Goal: Information Seeking & Learning: Find specific fact

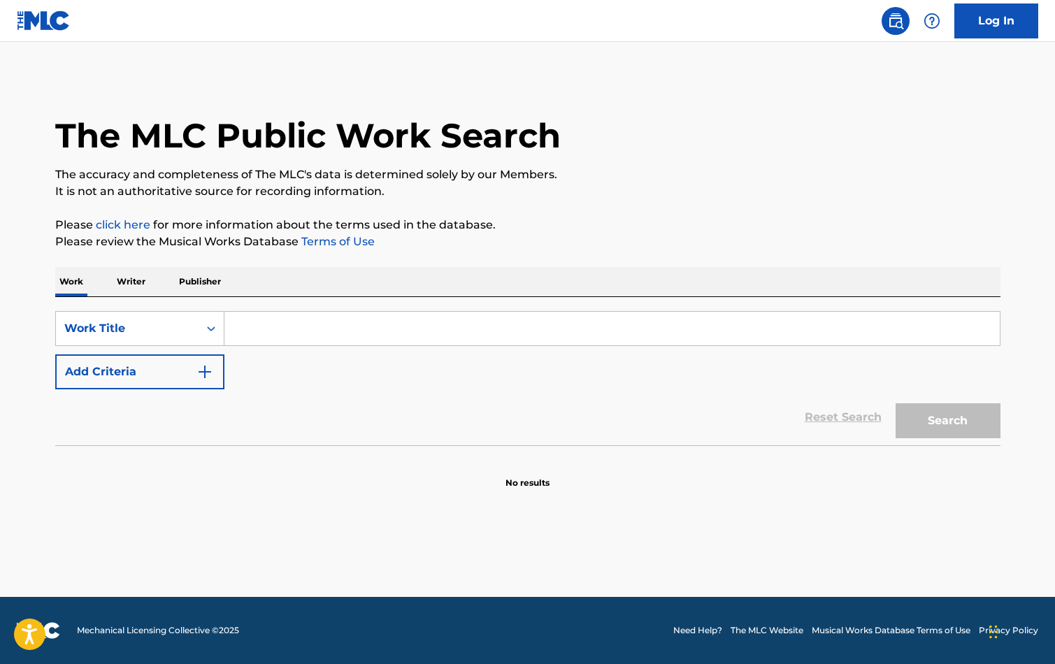
click at [413, 313] on input "Search Form" at bounding box center [611, 329] width 775 height 34
click at [139, 337] on div "Work Title" at bounding box center [127, 328] width 143 height 27
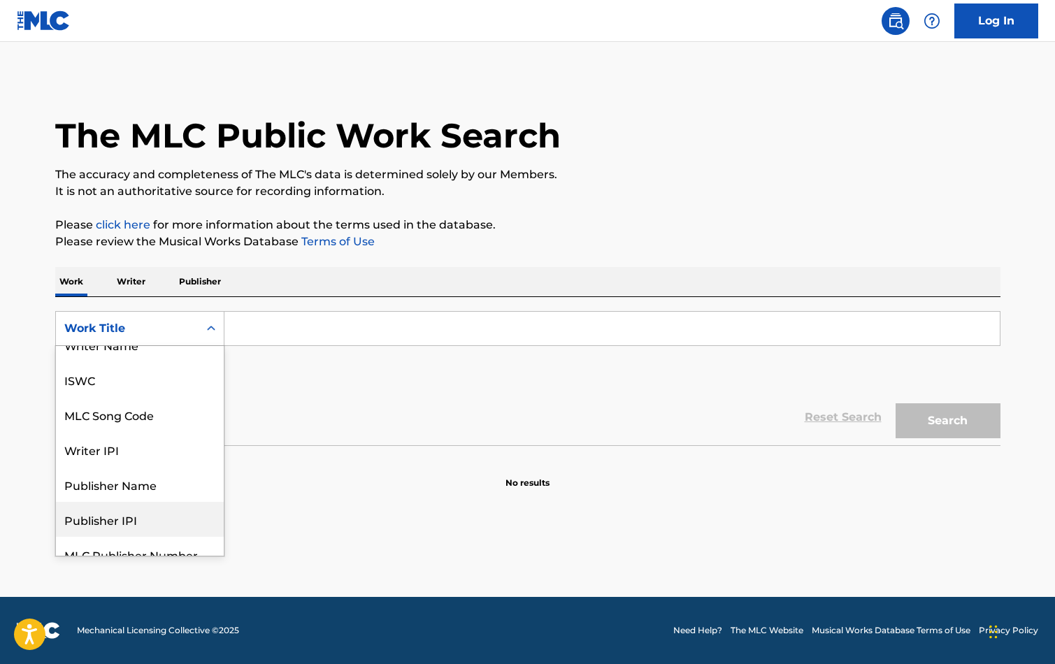
scroll to position [70, 0]
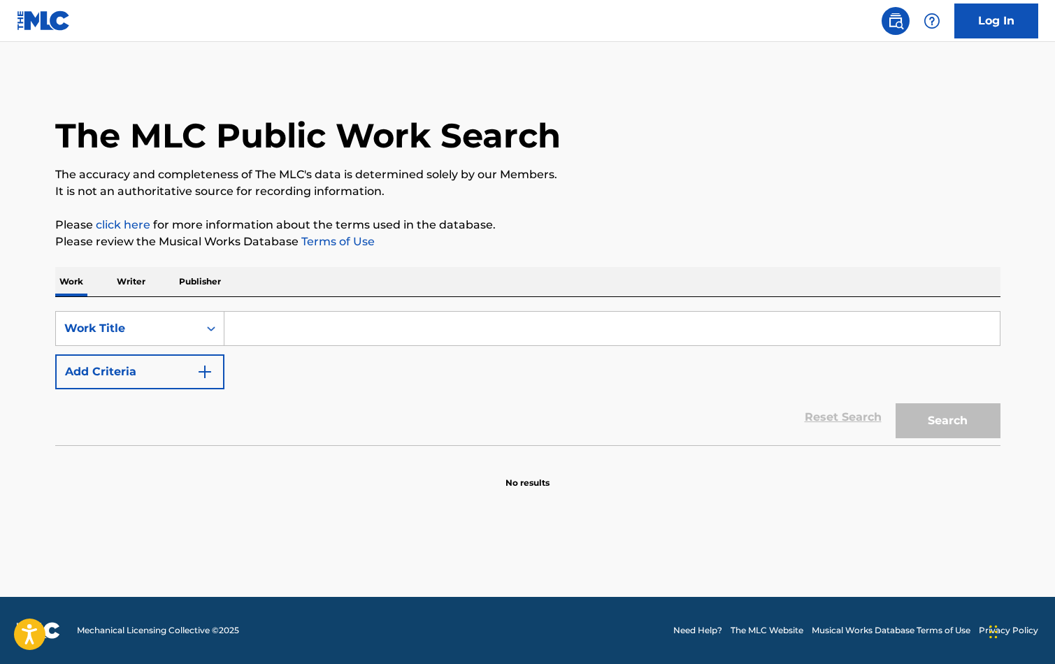
click at [262, 322] on input "Search Form" at bounding box center [611, 329] width 775 height 34
click at [310, 327] on input "Search Form" at bounding box center [611, 329] width 775 height 34
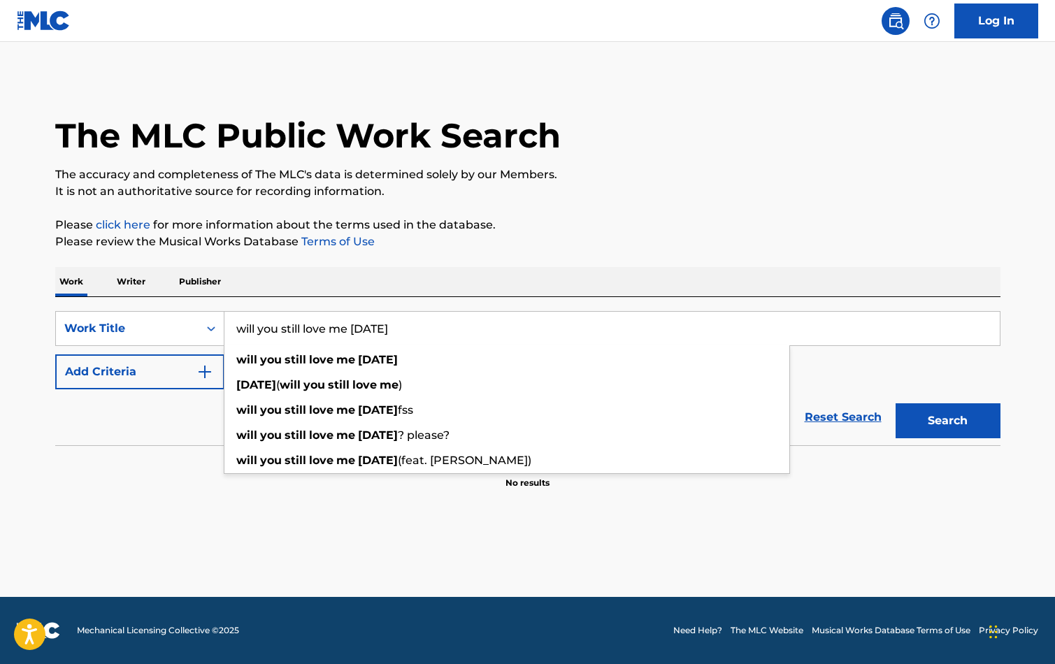
type input "will you still love me [DATE]"
click at [896, 403] on button "Search" at bounding box center [948, 420] width 105 height 35
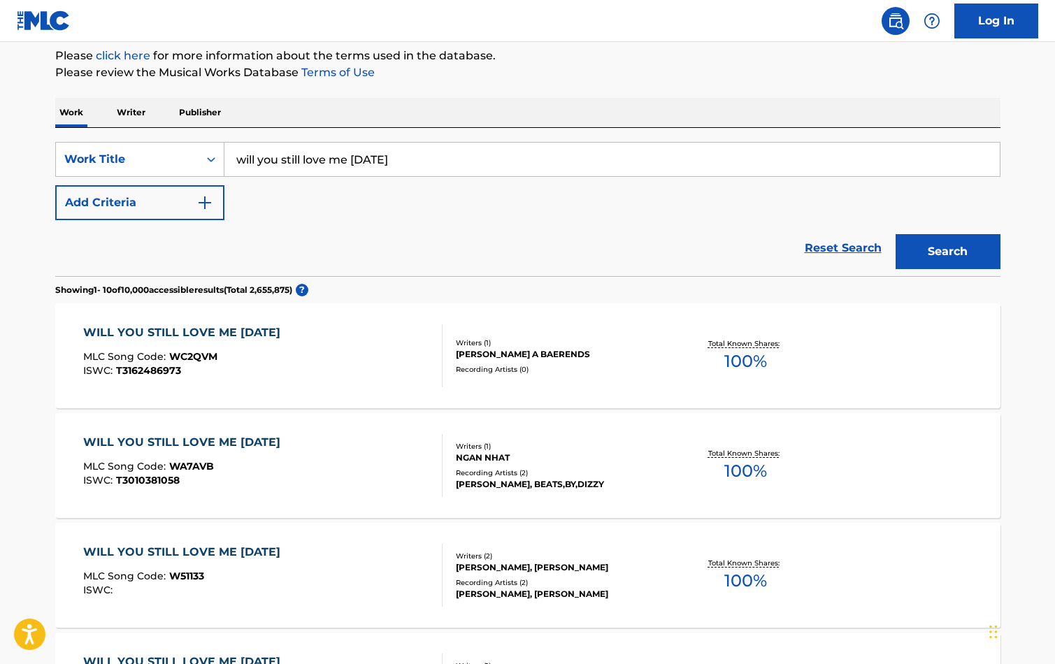
scroll to position [216, 0]
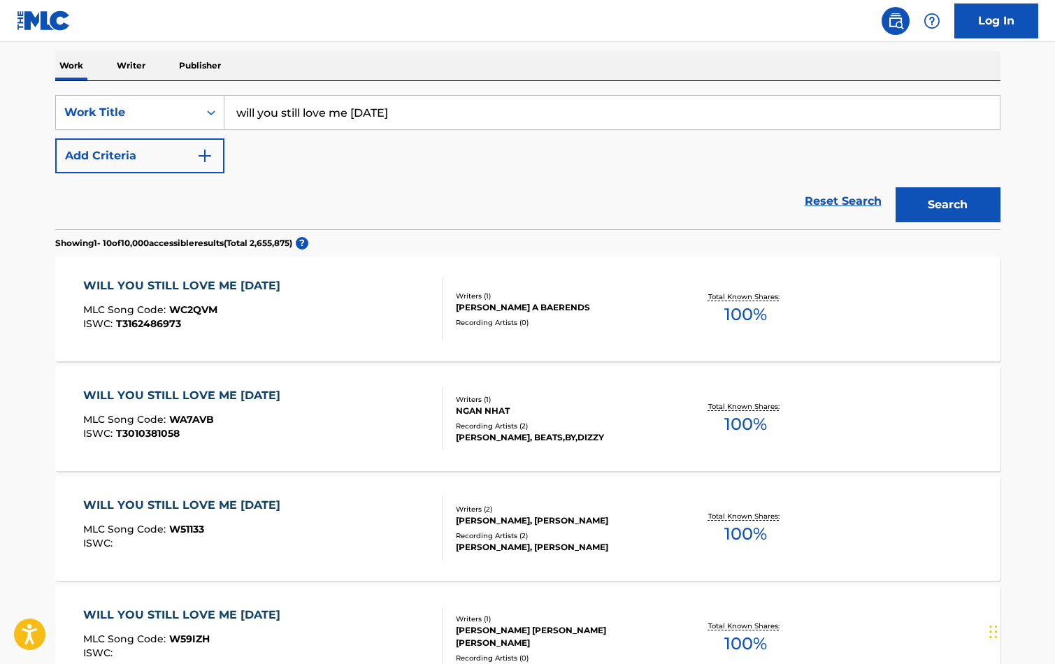
click at [550, 190] on div "Reset Search Search" at bounding box center [527, 201] width 945 height 56
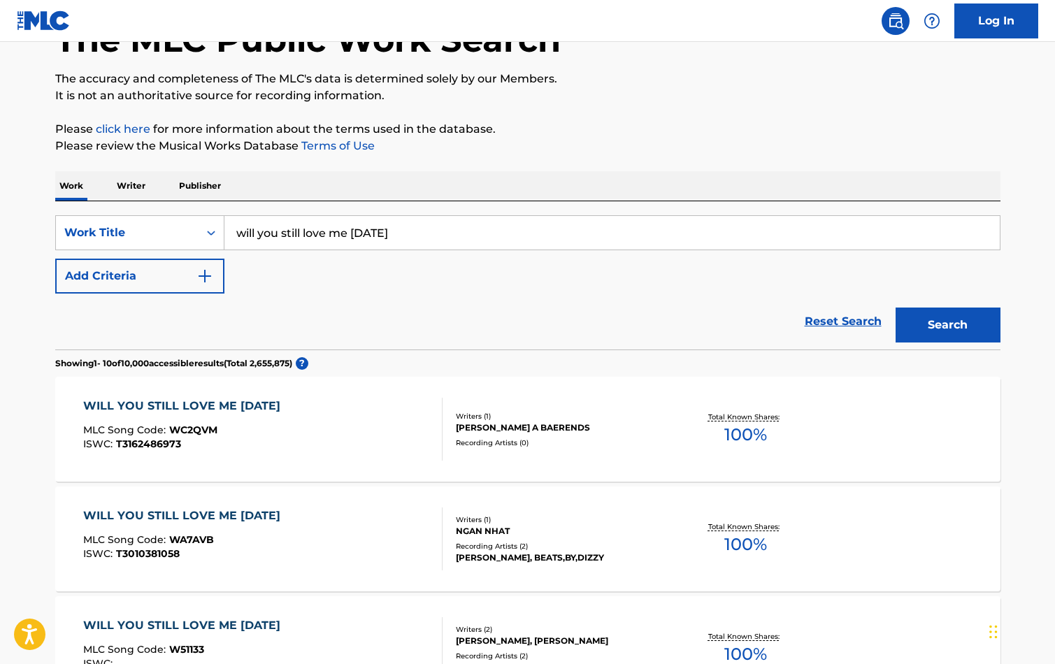
scroll to position [0, 0]
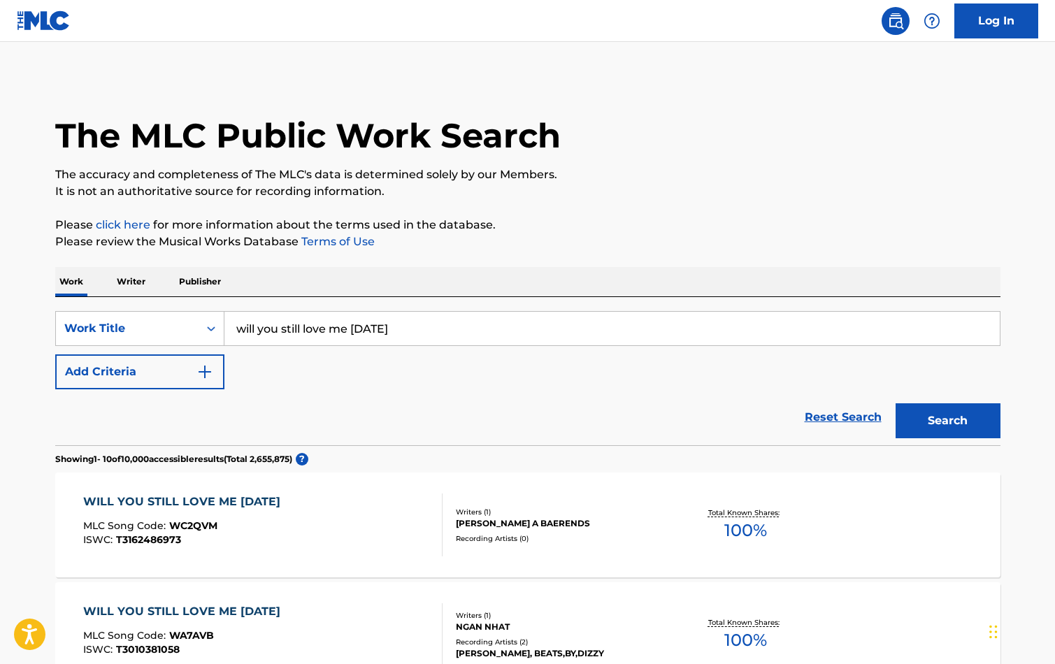
click at [144, 376] on button "Add Criteria" at bounding box center [139, 372] width 169 height 35
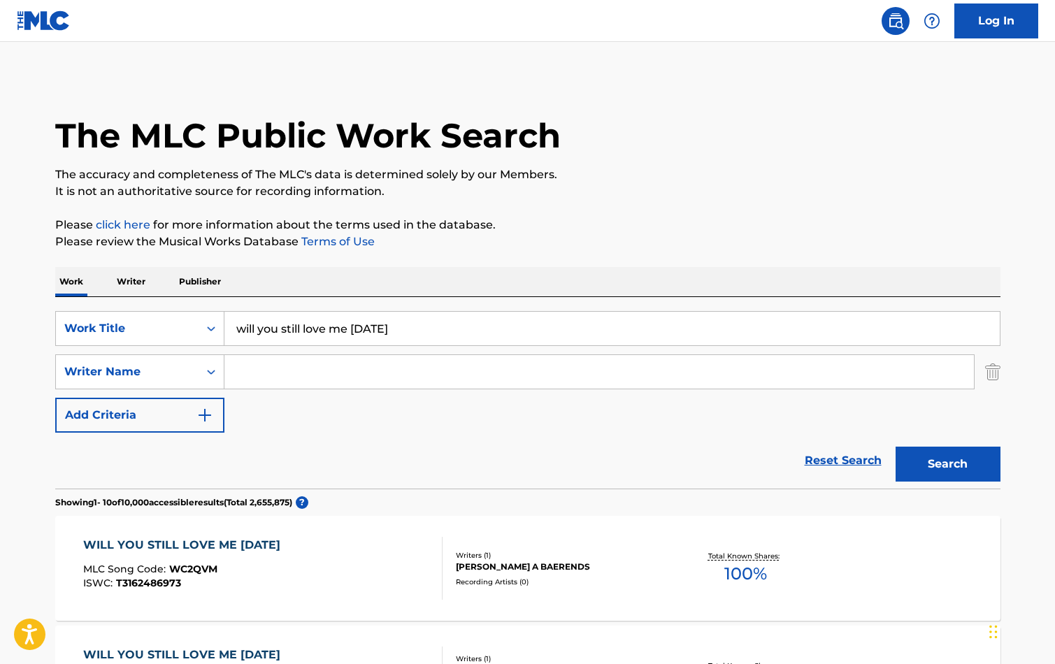
click at [285, 360] on input "Search Form" at bounding box center [599, 372] width 750 height 34
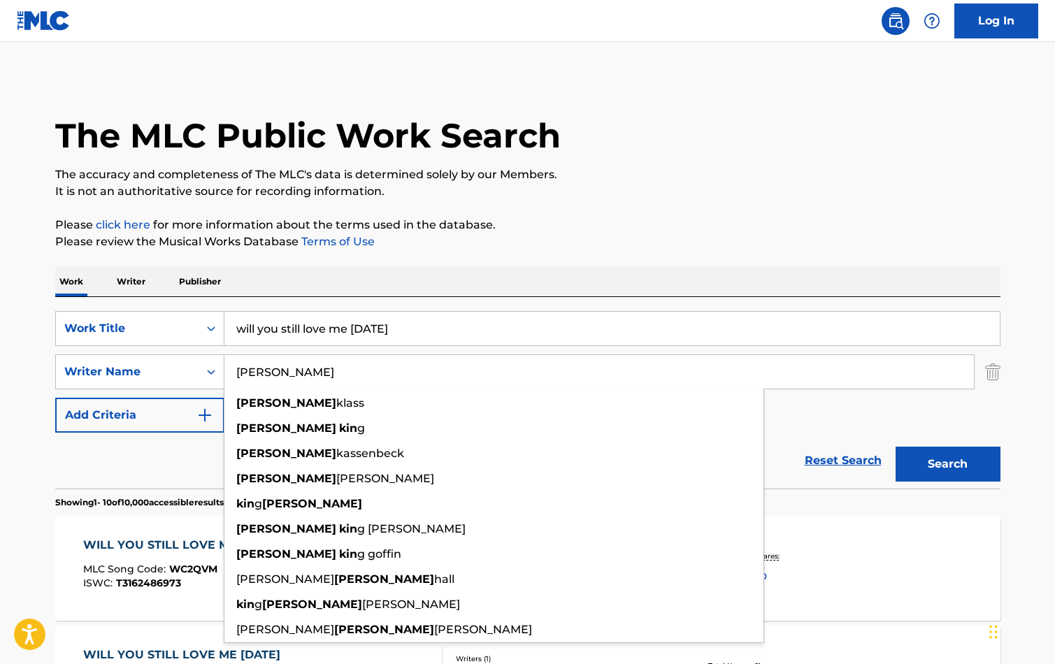
type input "[PERSON_NAME]"
click at [896, 447] on button "Search" at bounding box center [948, 464] width 105 height 35
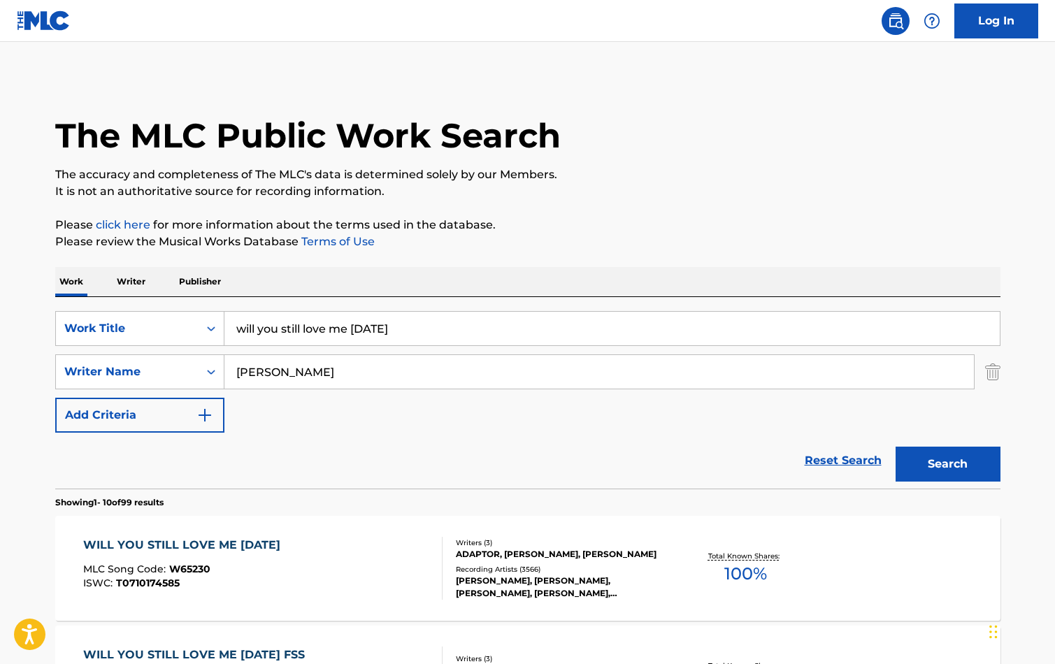
click at [287, 554] on div "WILL YOU STILL LOVE ME [DATE] MLC Song Code : W65230 ISWC : T0710174585" at bounding box center [185, 568] width 204 height 63
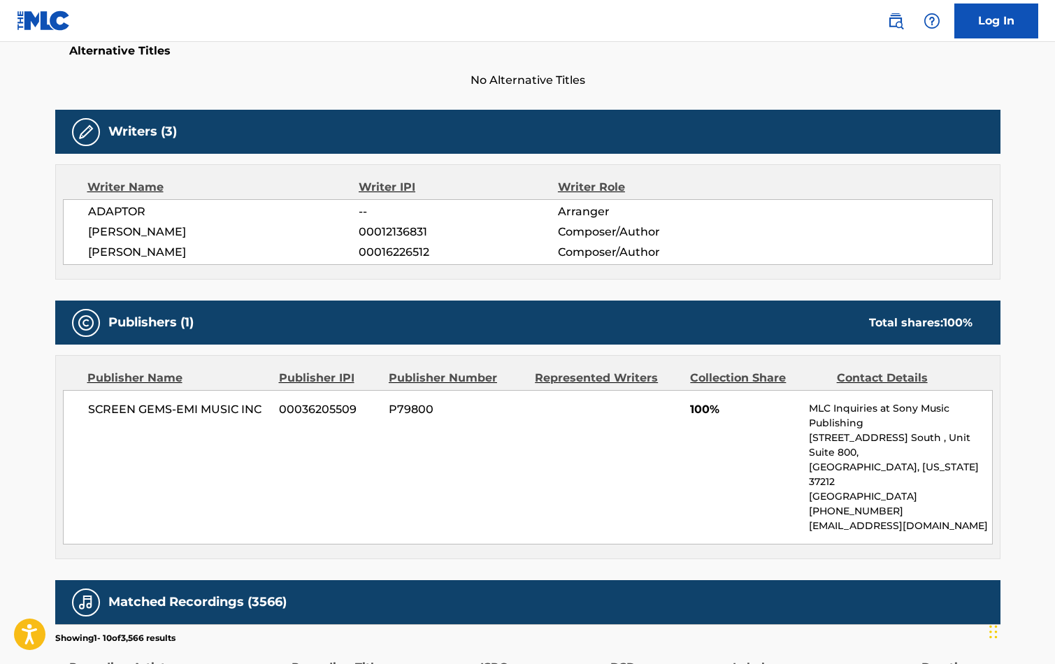
scroll to position [845, 0]
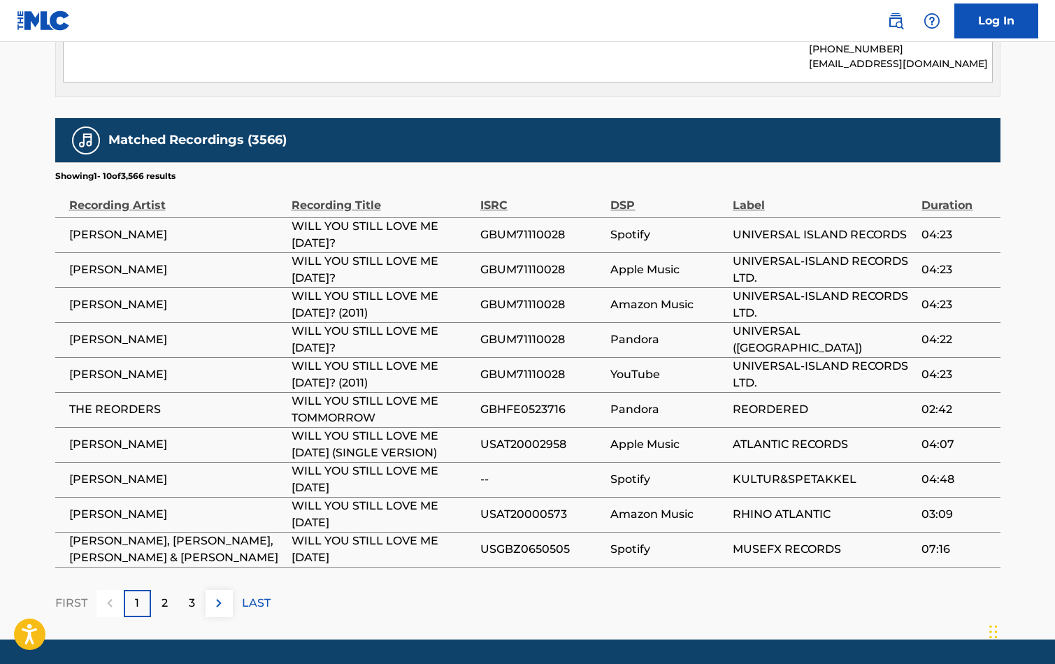
click at [170, 592] on div "2" at bounding box center [164, 603] width 27 height 27
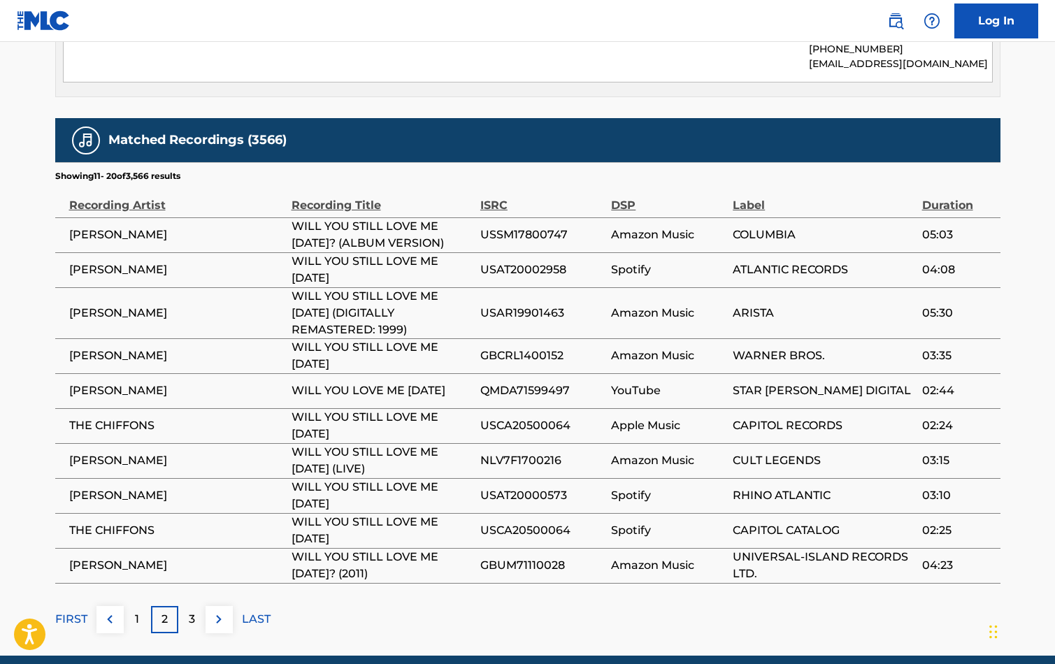
click at [195, 606] on div "3" at bounding box center [191, 619] width 27 height 27
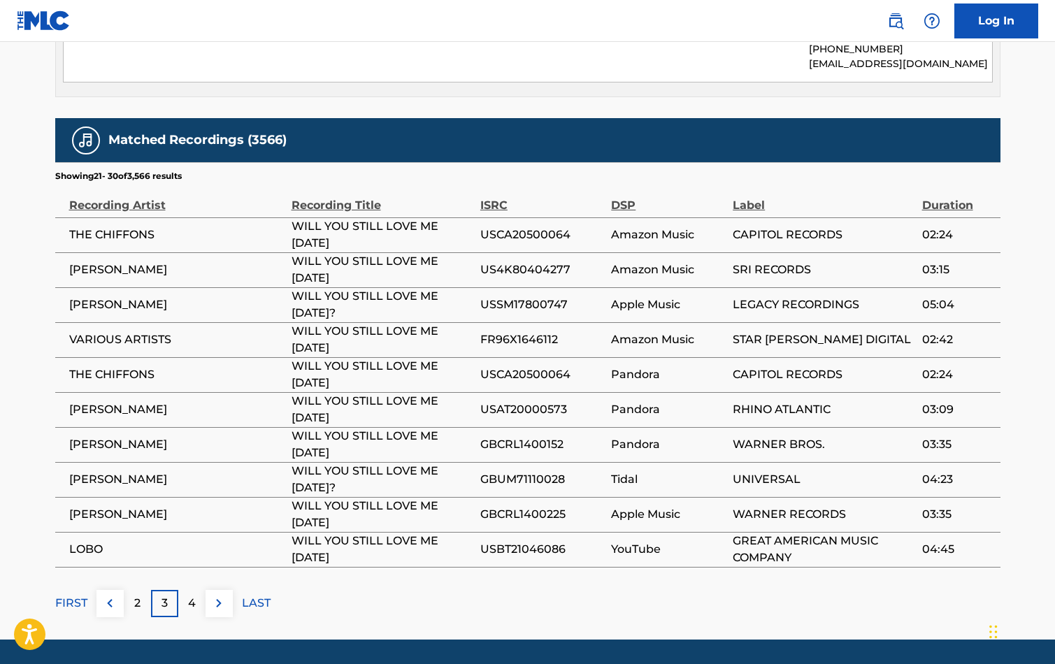
click at [196, 590] on div "4" at bounding box center [191, 603] width 27 height 27
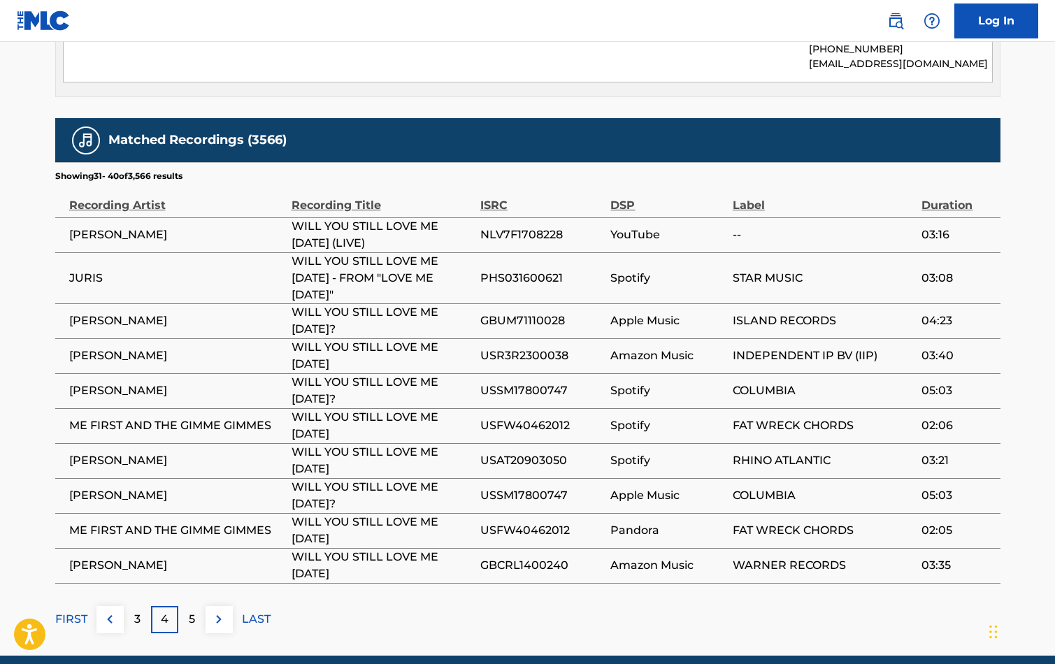
click at [192, 611] on p "5" at bounding box center [192, 619] width 6 height 17
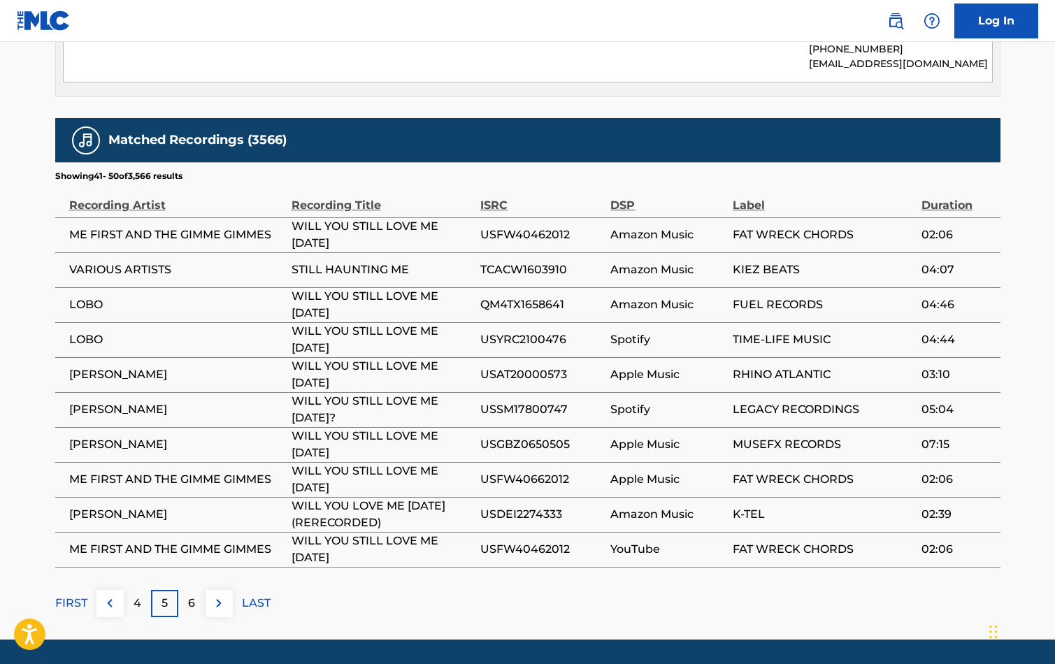
click at [192, 595] on p "6" at bounding box center [191, 603] width 7 height 17
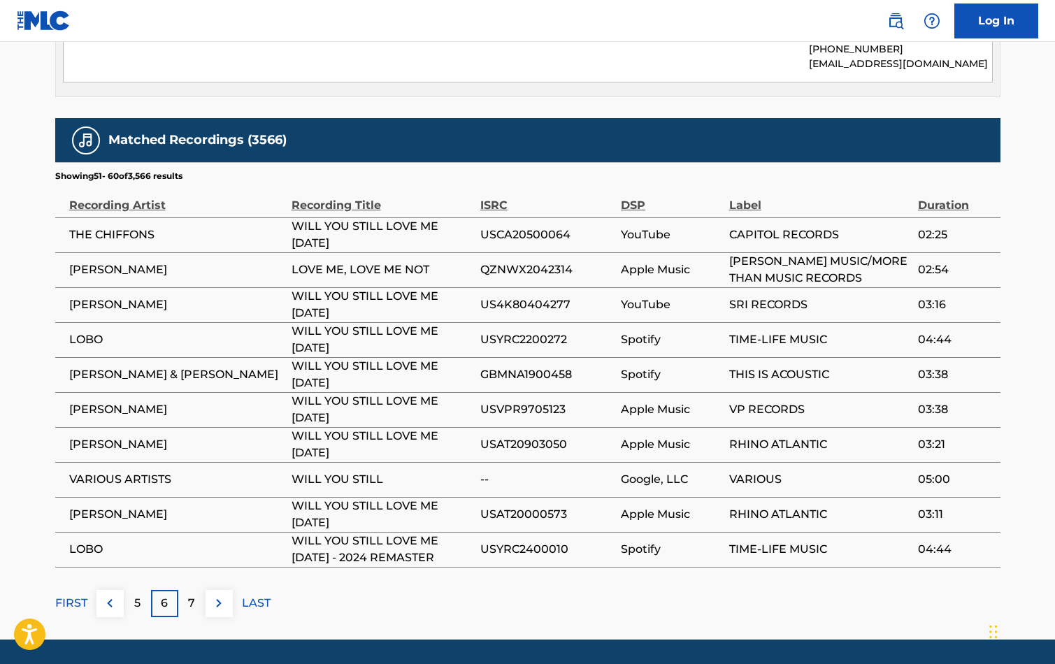
click at [192, 595] on p "7" at bounding box center [191, 603] width 7 height 17
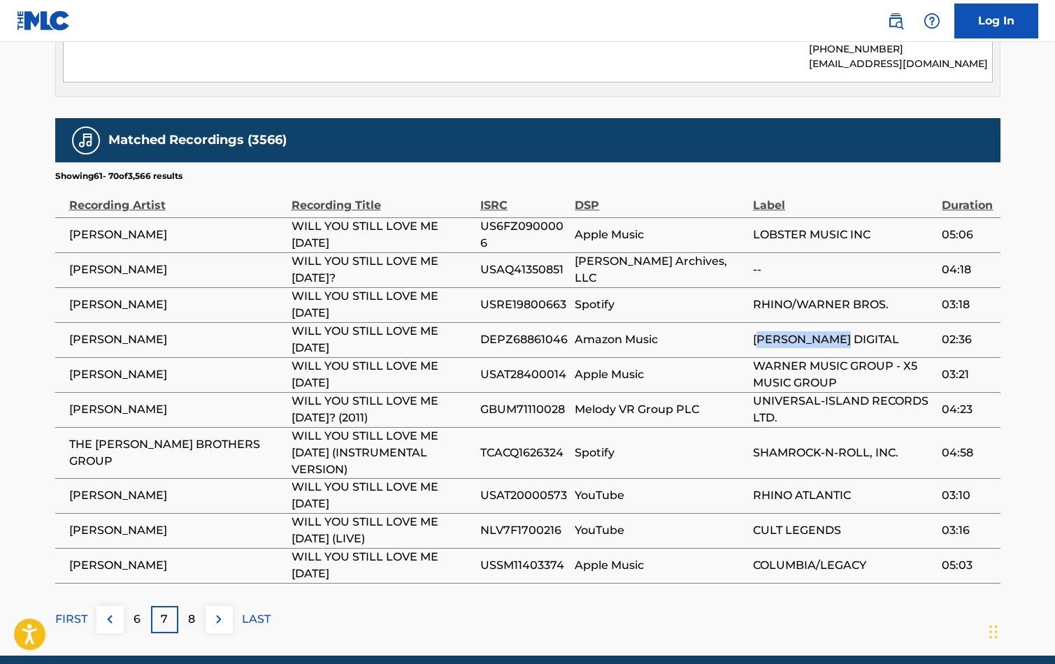
drag, startPoint x: 752, startPoint y: 312, endPoint x: 897, endPoint y: 306, distance: 144.9
click at [897, 331] on span "[PERSON_NAME] DIGITAL" at bounding box center [844, 339] width 182 height 17
click at [848, 331] on span "[PERSON_NAME] DIGITAL" at bounding box center [844, 339] width 182 height 17
drag, startPoint x: 864, startPoint y: 313, endPoint x: 746, endPoint y: 315, distance: 117.5
click at [746, 322] on tr "[PERSON_NAME] WILL YOU STILL LOVE ME [DATE] DEPZ68861046 Amazon Music [PERSON_N…" at bounding box center [527, 339] width 945 height 35
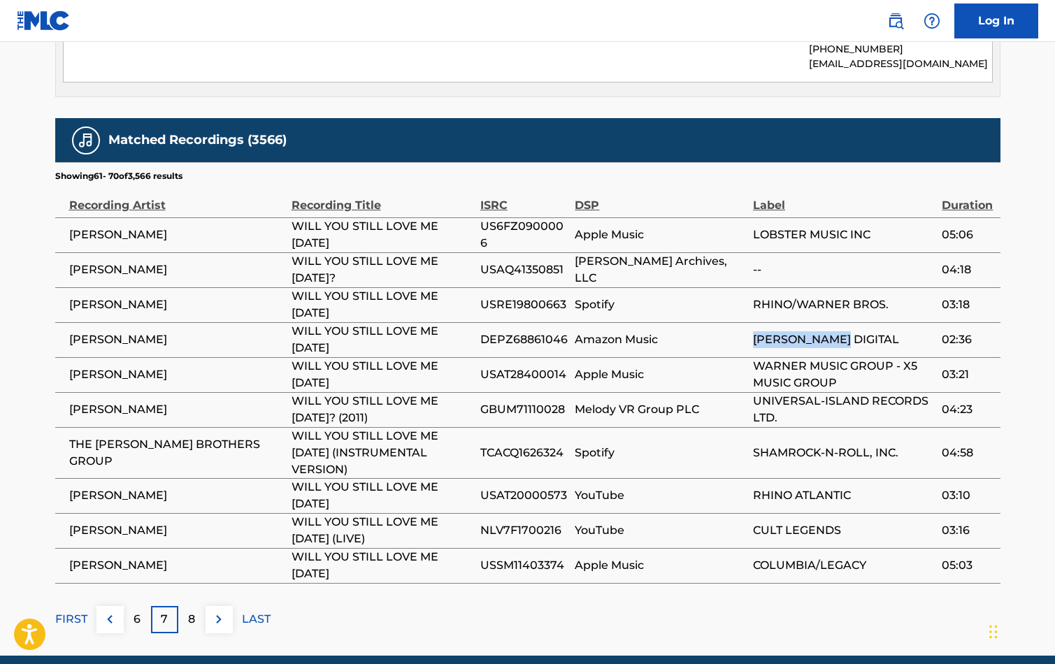
copy tr "[PERSON_NAME] DIGITAL"
click at [179, 606] on div "8" at bounding box center [191, 619] width 27 height 27
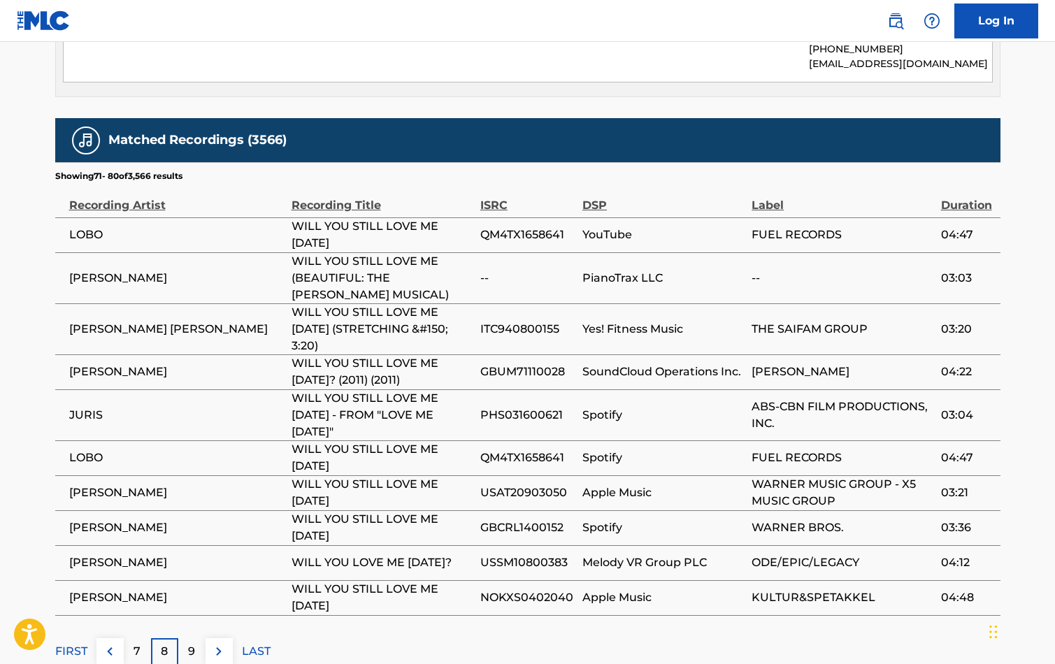
click at [194, 643] on p "9" at bounding box center [191, 651] width 7 height 17
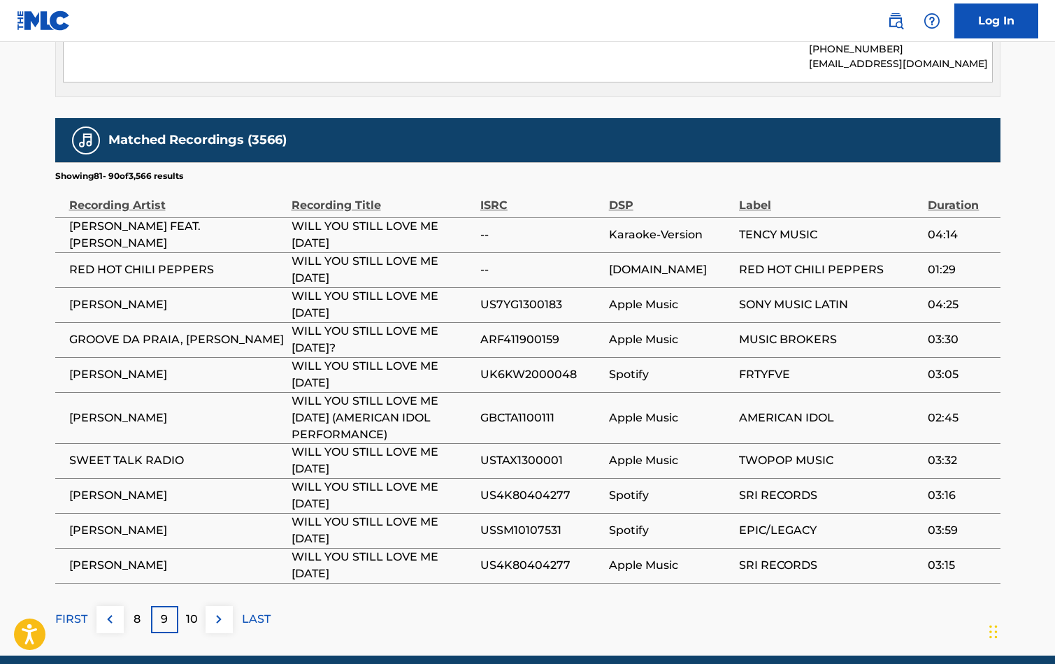
click at [194, 611] on p "10" at bounding box center [192, 619] width 12 height 17
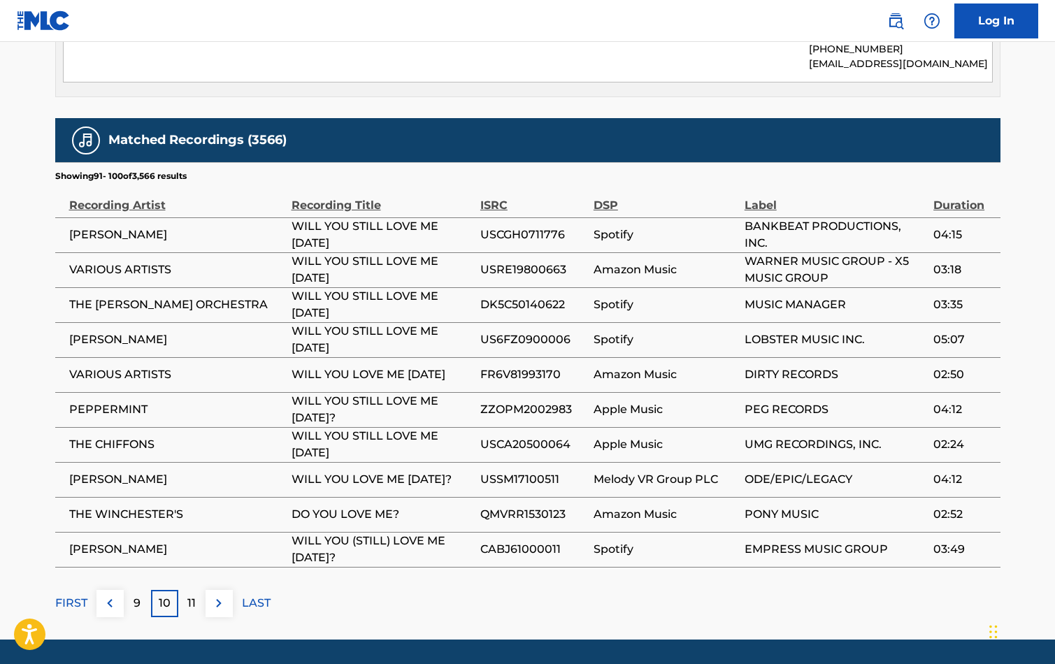
click at [192, 595] on p "11" at bounding box center [191, 603] width 8 height 17
